Goal: Task Accomplishment & Management: Complete application form

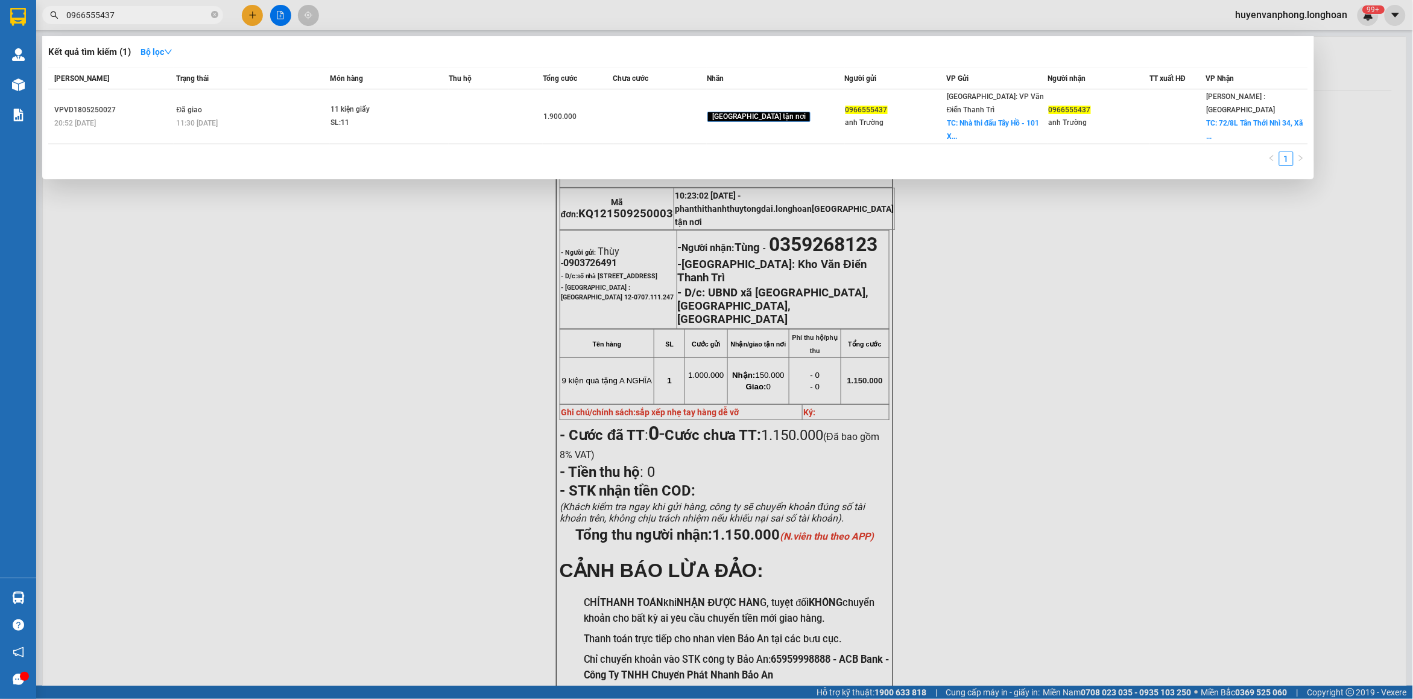
click at [178, 16] on input "0966555437" at bounding box center [137, 14] width 142 height 13
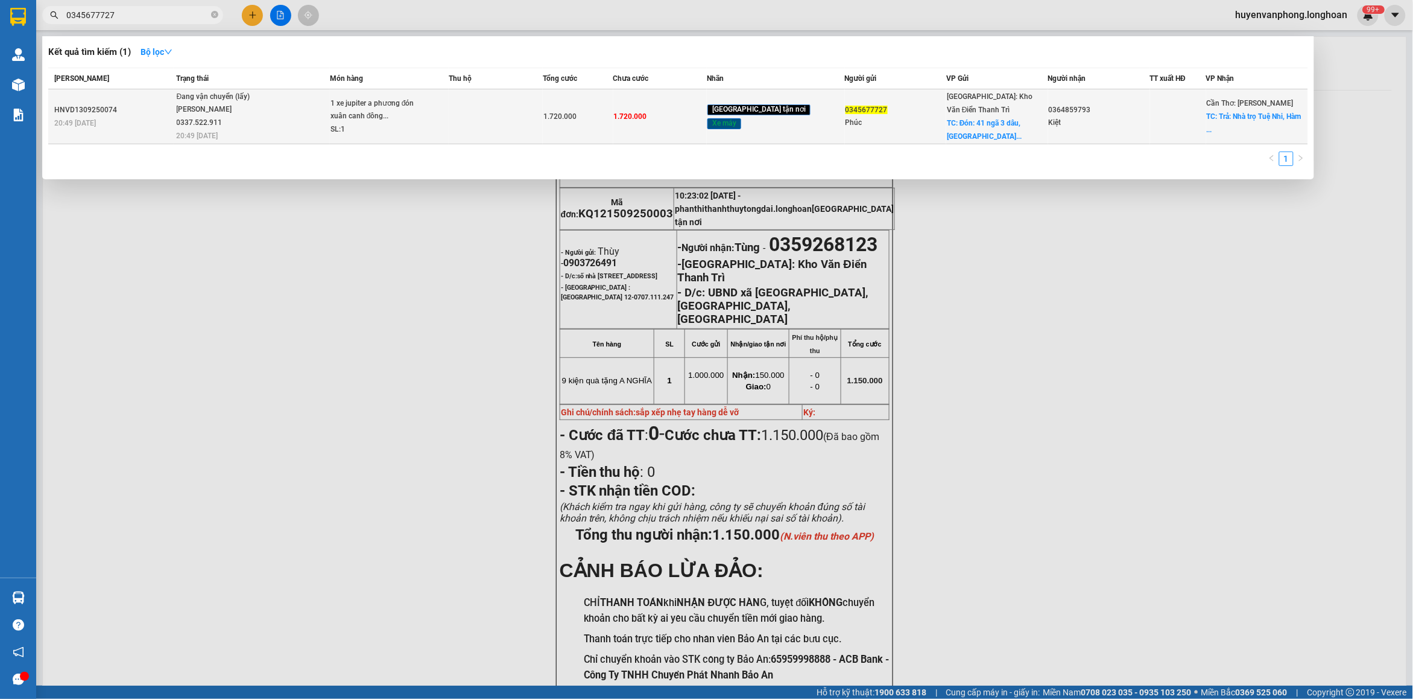
type input "0345677727"
click at [487, 124] on td at bounding box center [496, 116] width 94 height 55
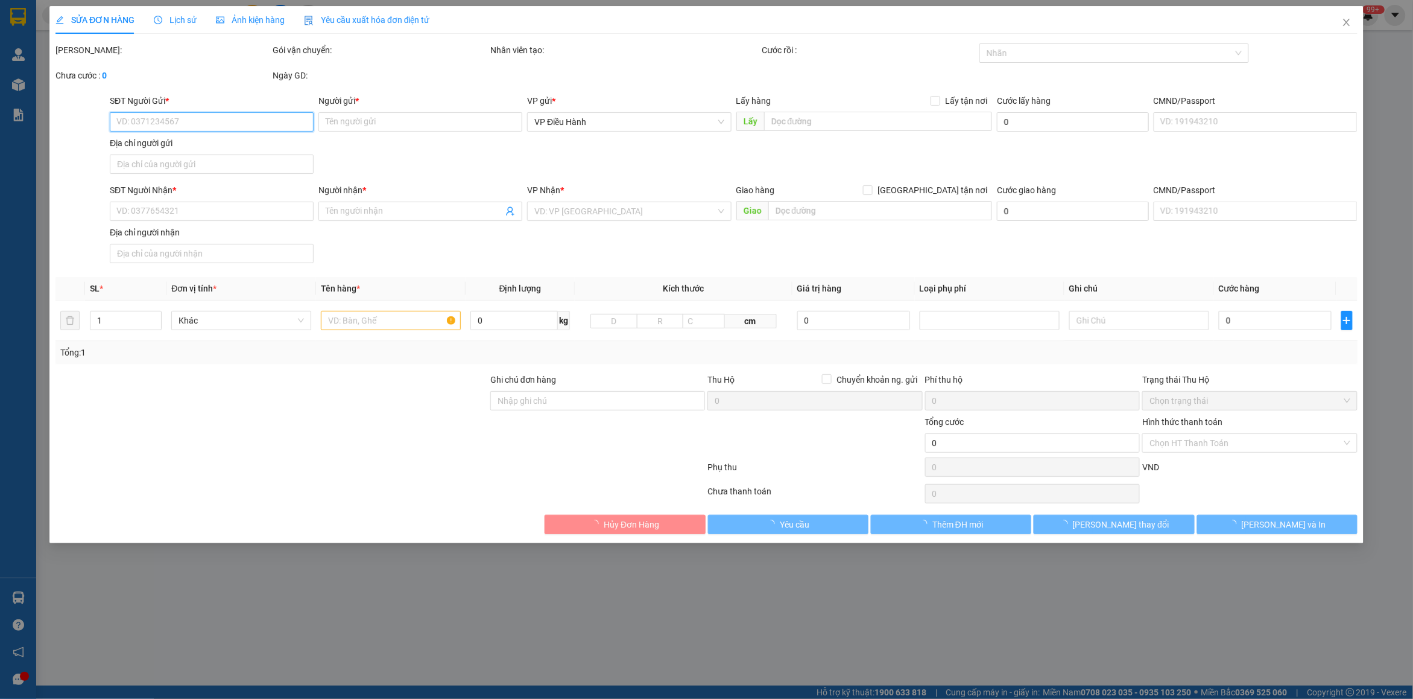
type input "0345677727"
type input "Phúc"
checkbox input "true"
type input "Đón: 41 ngã 3 dâu, [GEOGRAPHIC_DATA], [GEOGRAPHIC_DATA], [GEOGRAPHIC_DATA]"
type input "0364859793"
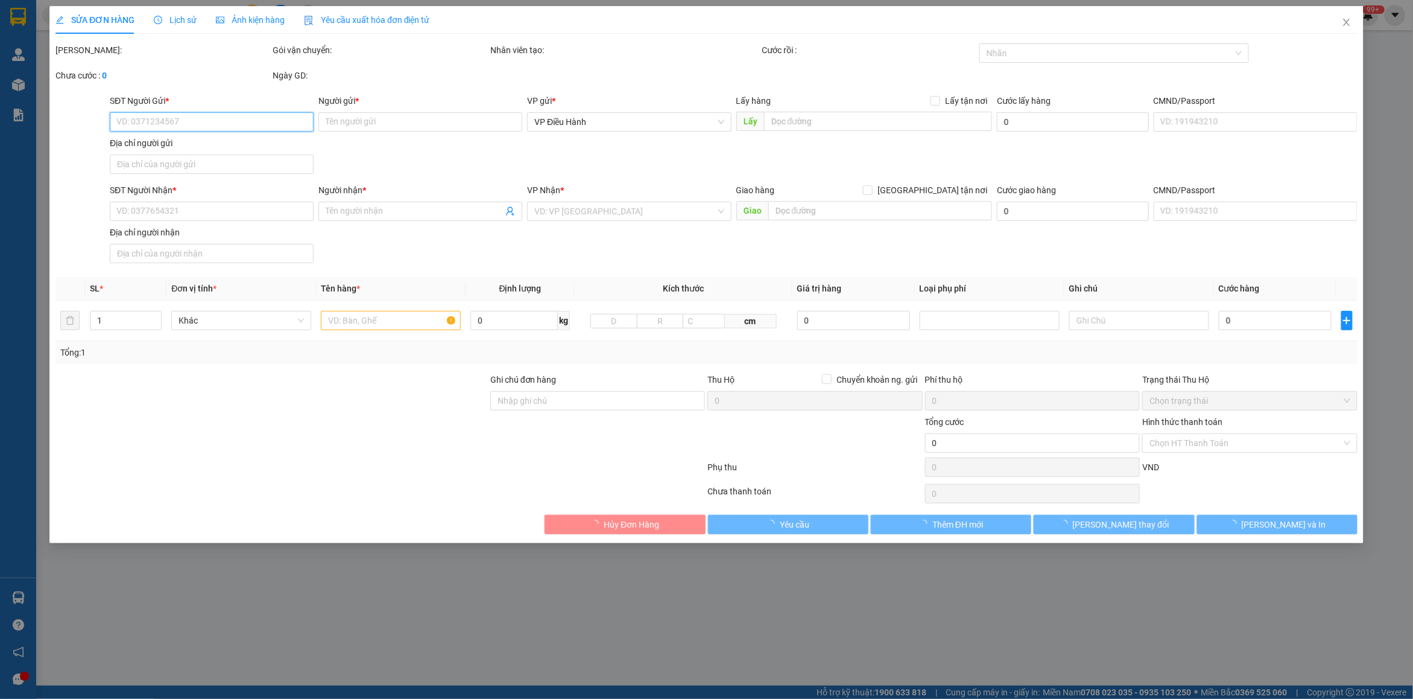
type input "Kiệt"
checkbox input "true"
type input "Trả: Nhà trọ Tuệ Nhi, [GEOGRAPHIC_DATA], đăc khu [GEOGRAPHIC_DATA]"
type input "1.720.000"
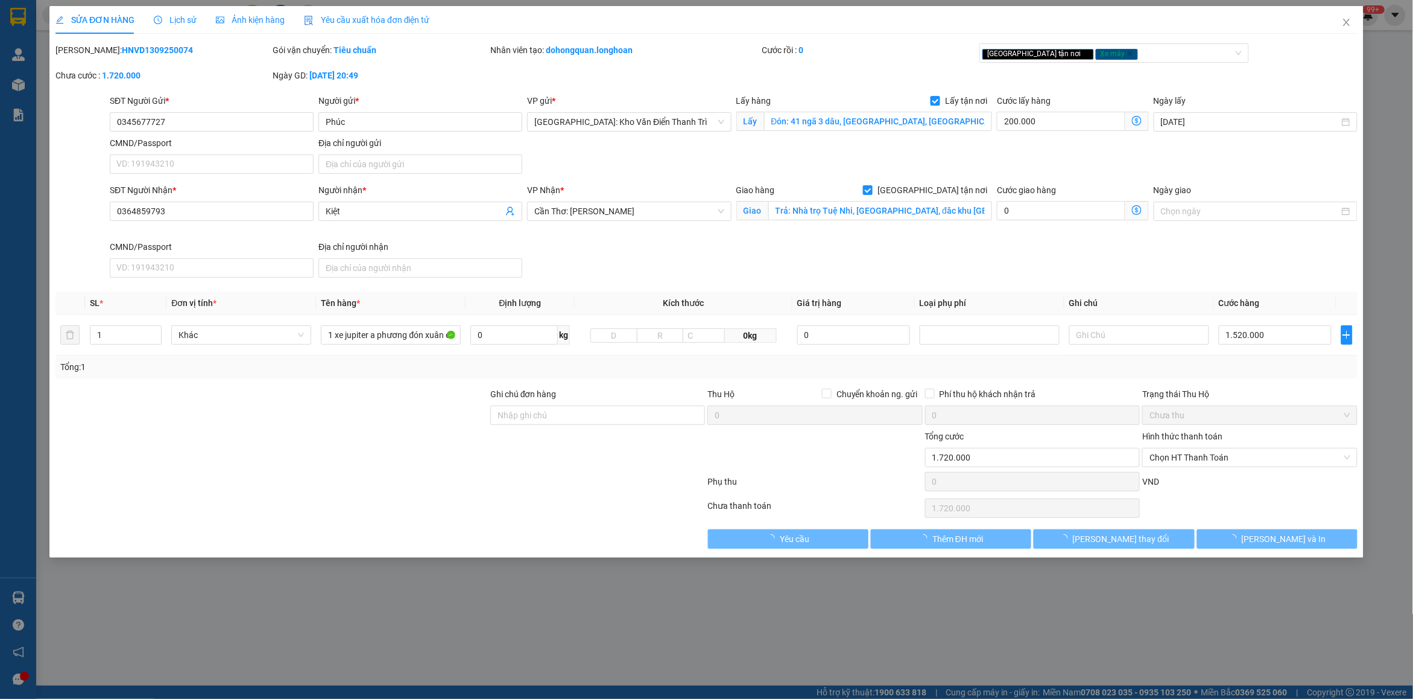
click at [184, 18] on span "Lịch sử" at bounding box center [175, 20] width 43 height 10
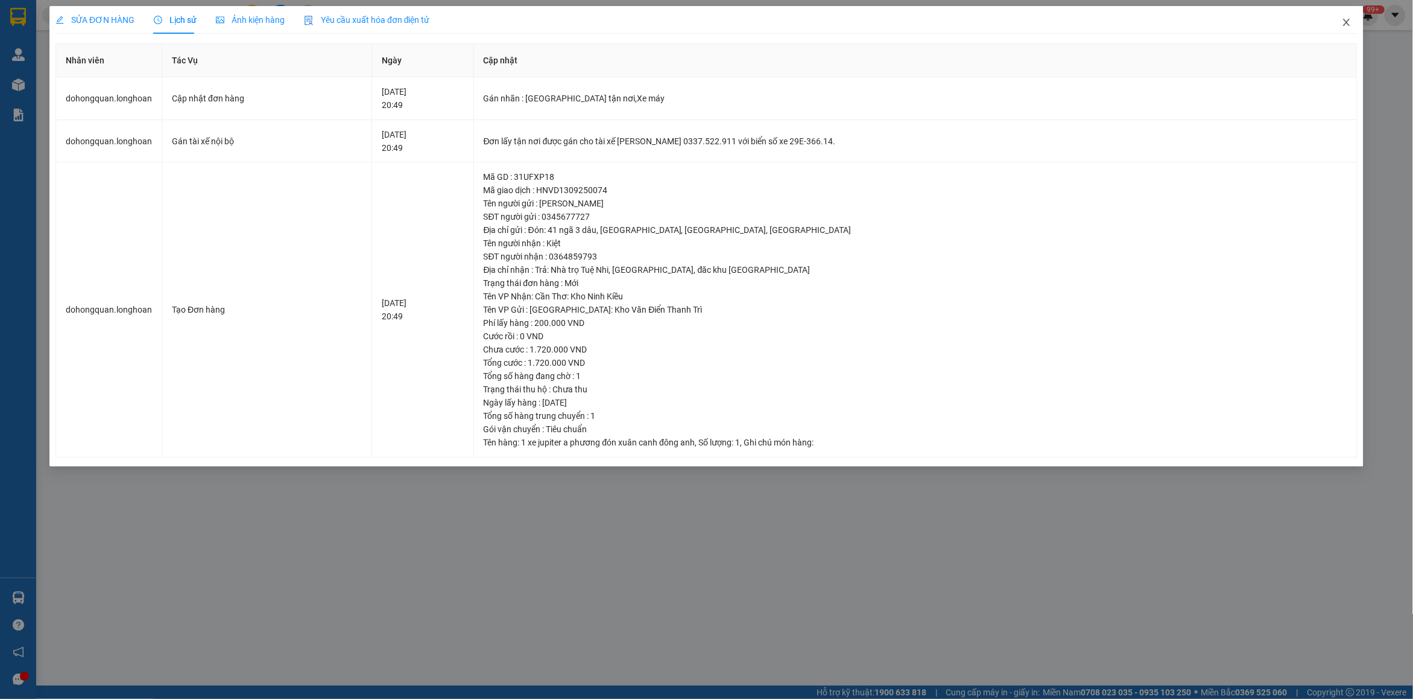
click at [1341, 28] on span "Close" at bounding box center [1347, 23] width 34 height 34
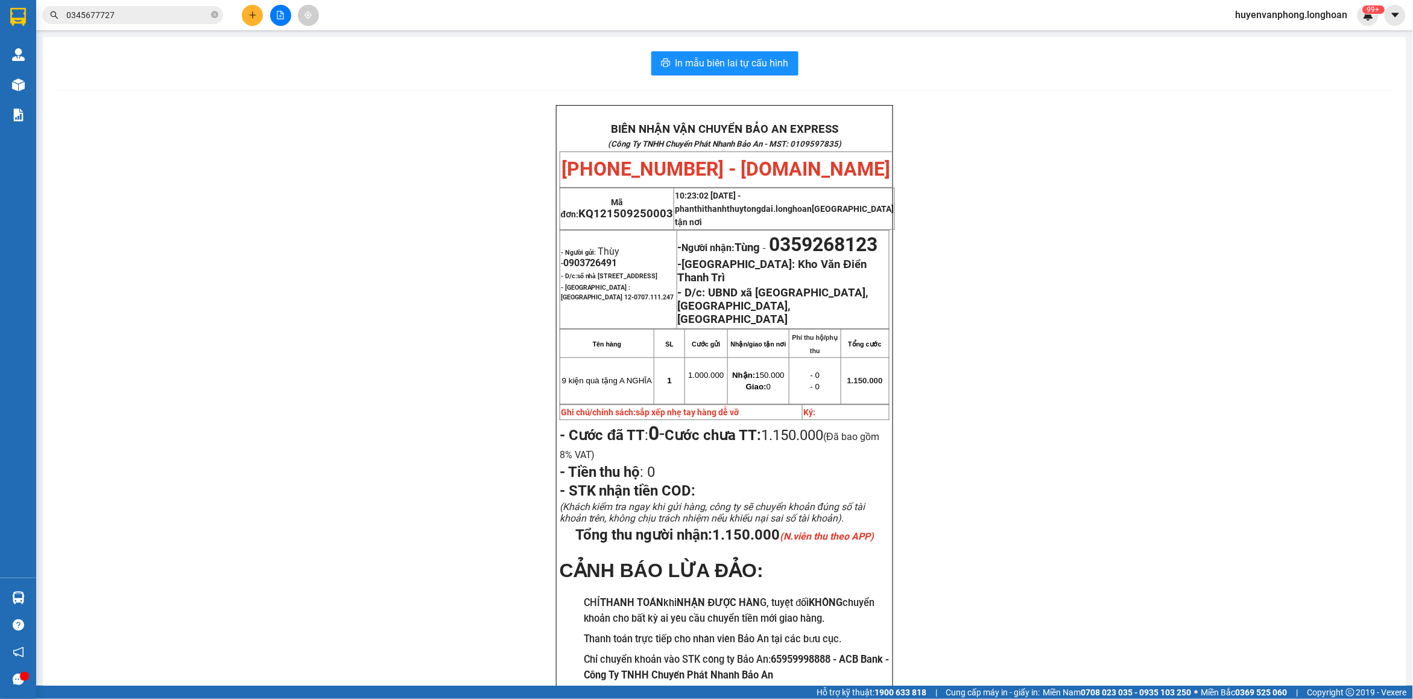
click at [160, 16] on input "0345677727" at bounding box center [137, 14] width 142 height 13
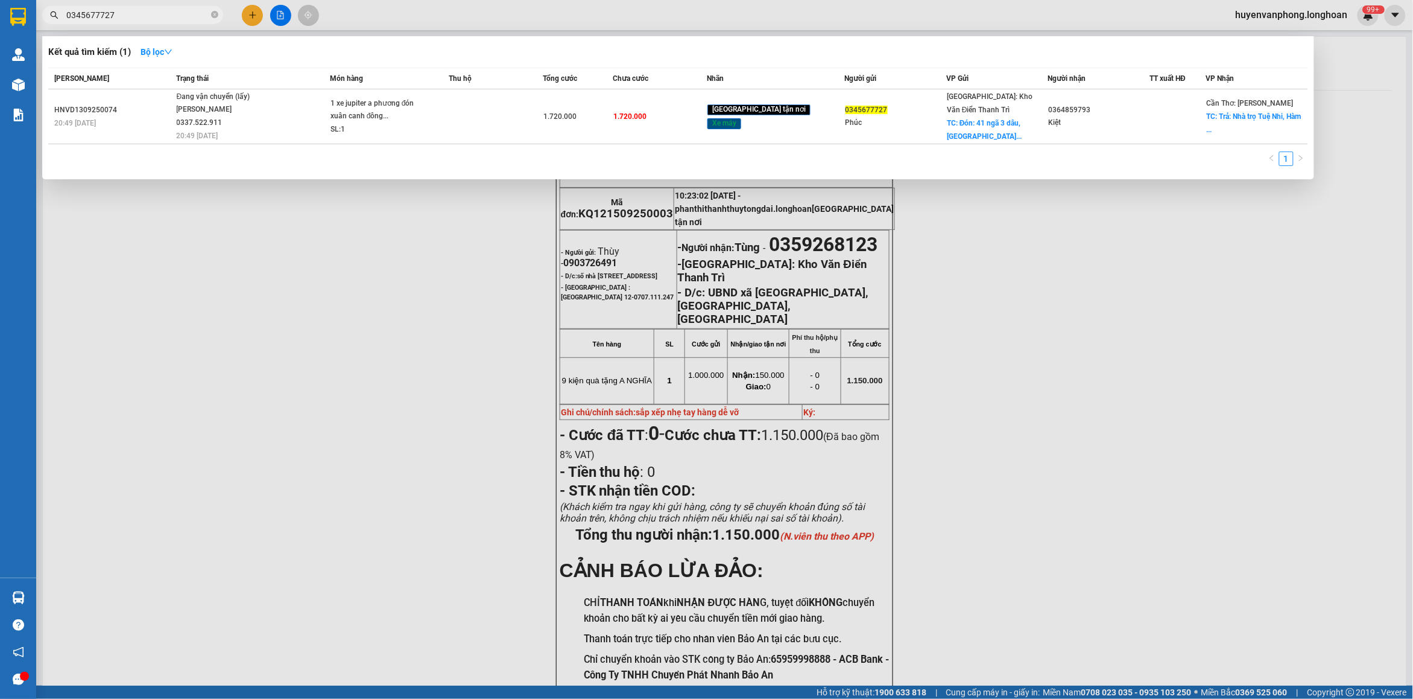
click at [160, 16] on input "0345677727" at bounding box center [137, 14] width 142 height 13
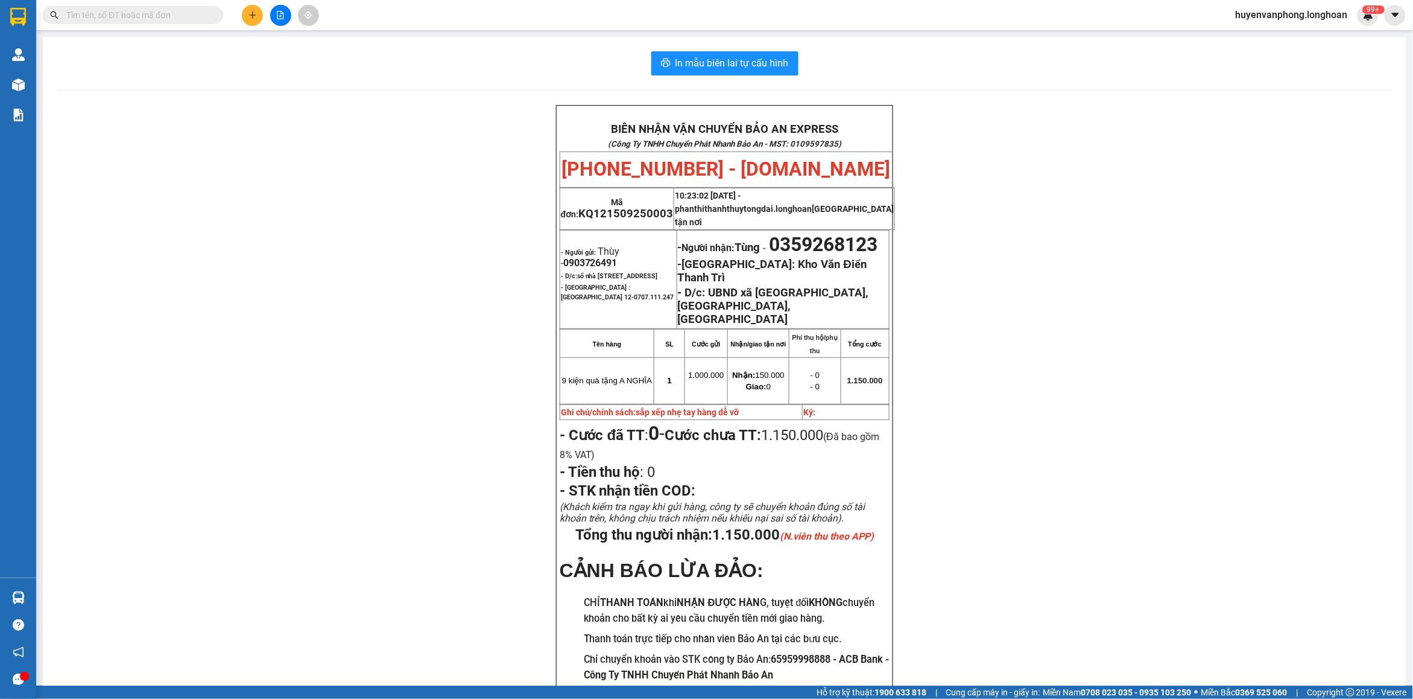
paste input "0903726491"
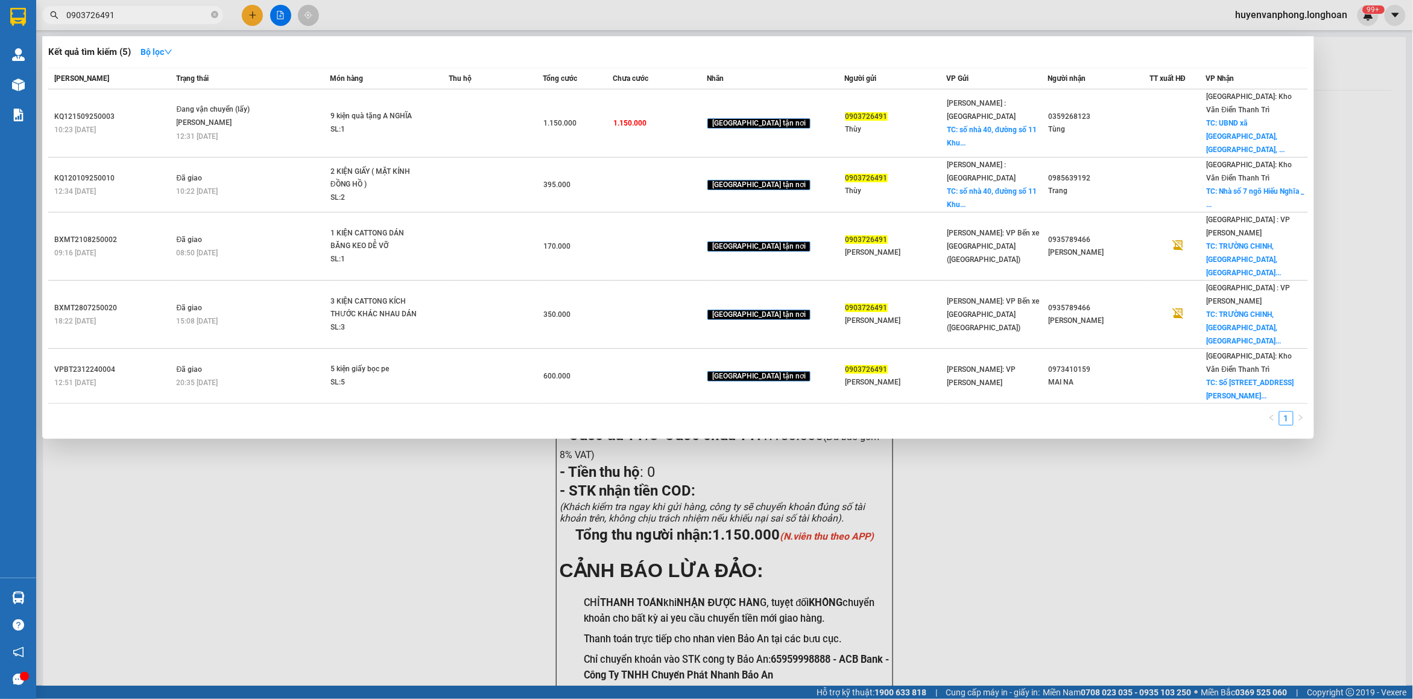
type input "0903726491"
